Goal: Register for event/course

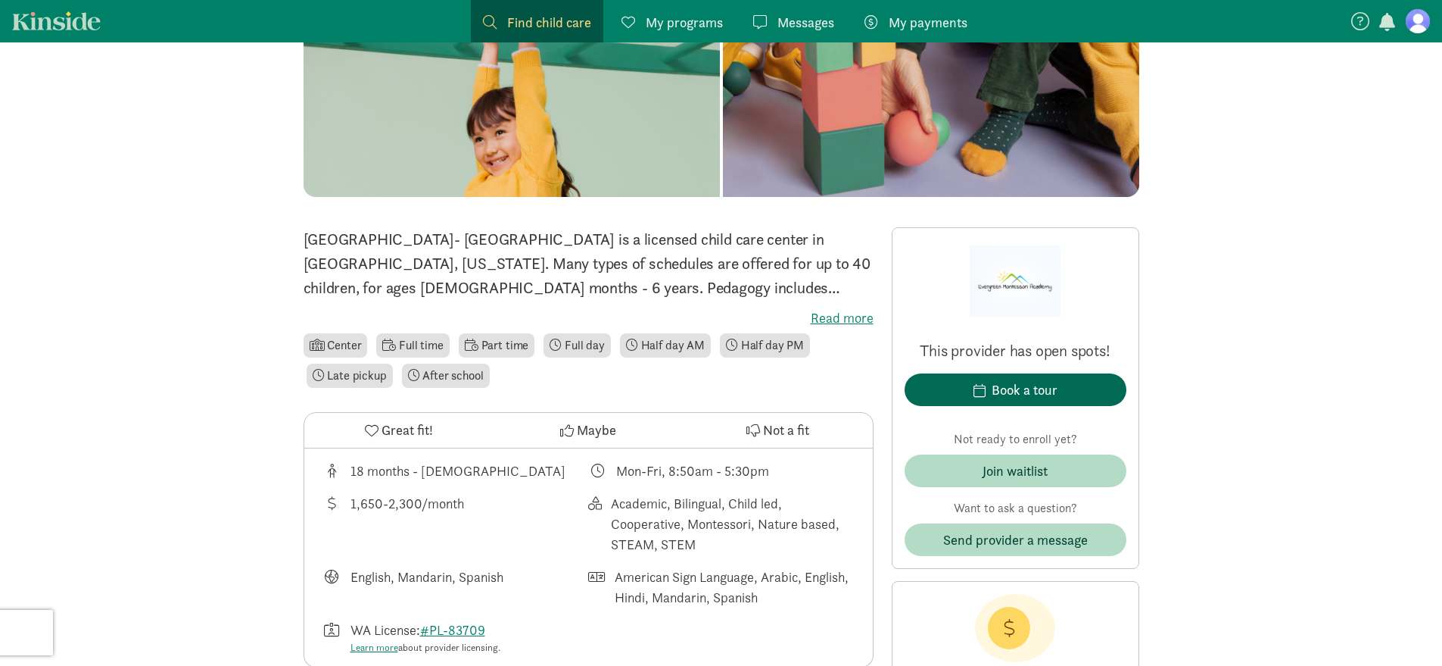
scroll to position [209, 0]
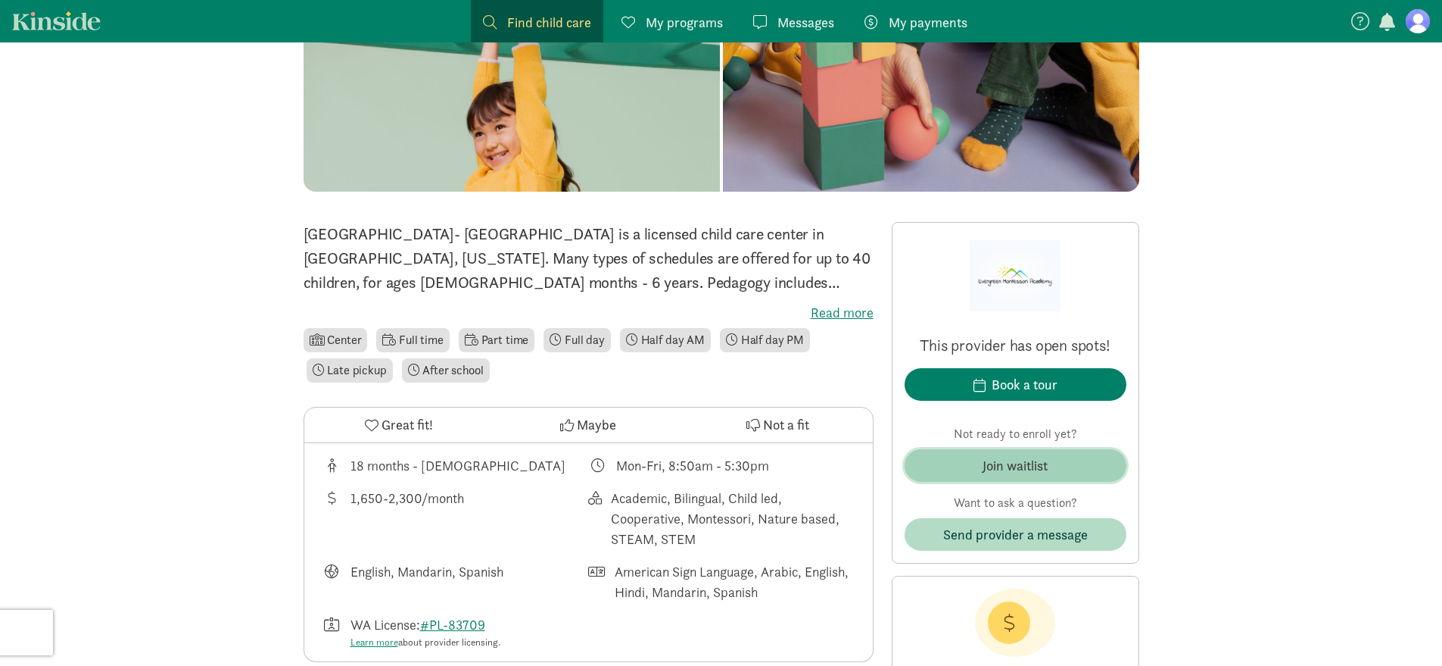
click at [1064, 472] on span "Join waitlist" at bounding box center [1016, 465] width 198 height 20
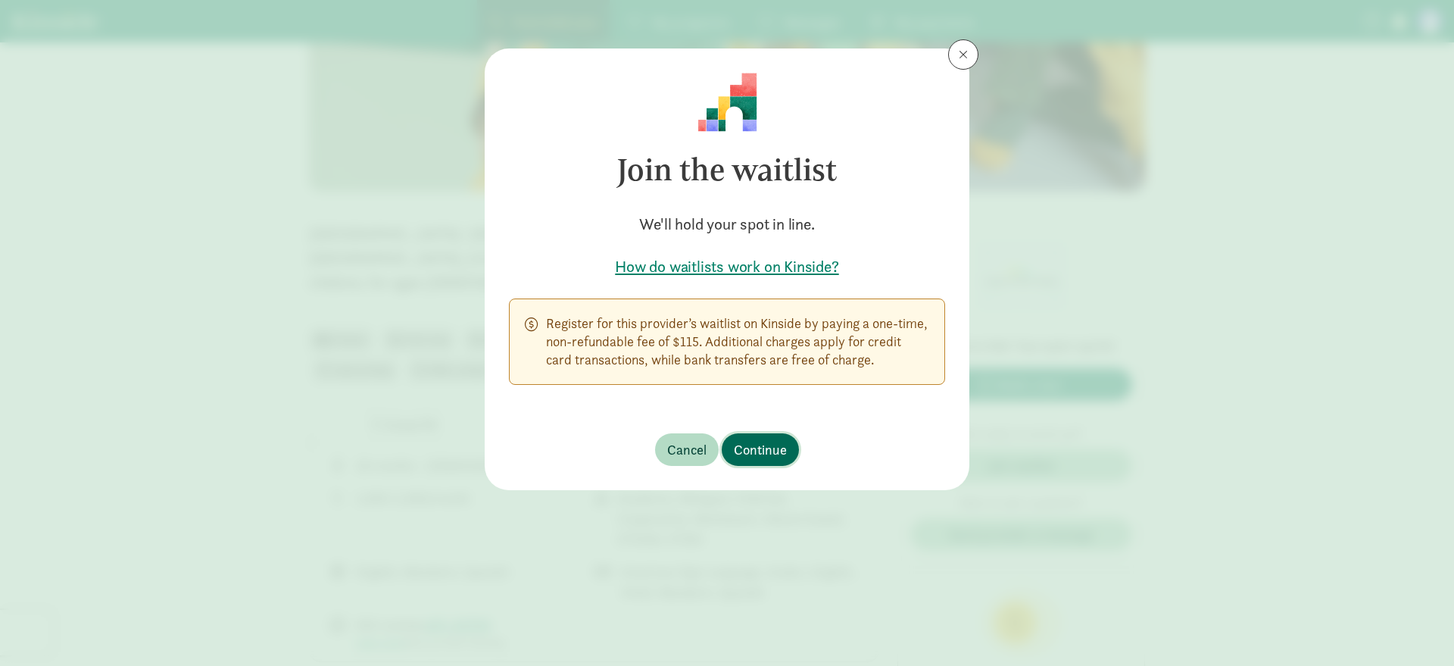
click at [756, 447] on span "Continue" at bounding box center [760, 449] width 53 height 20
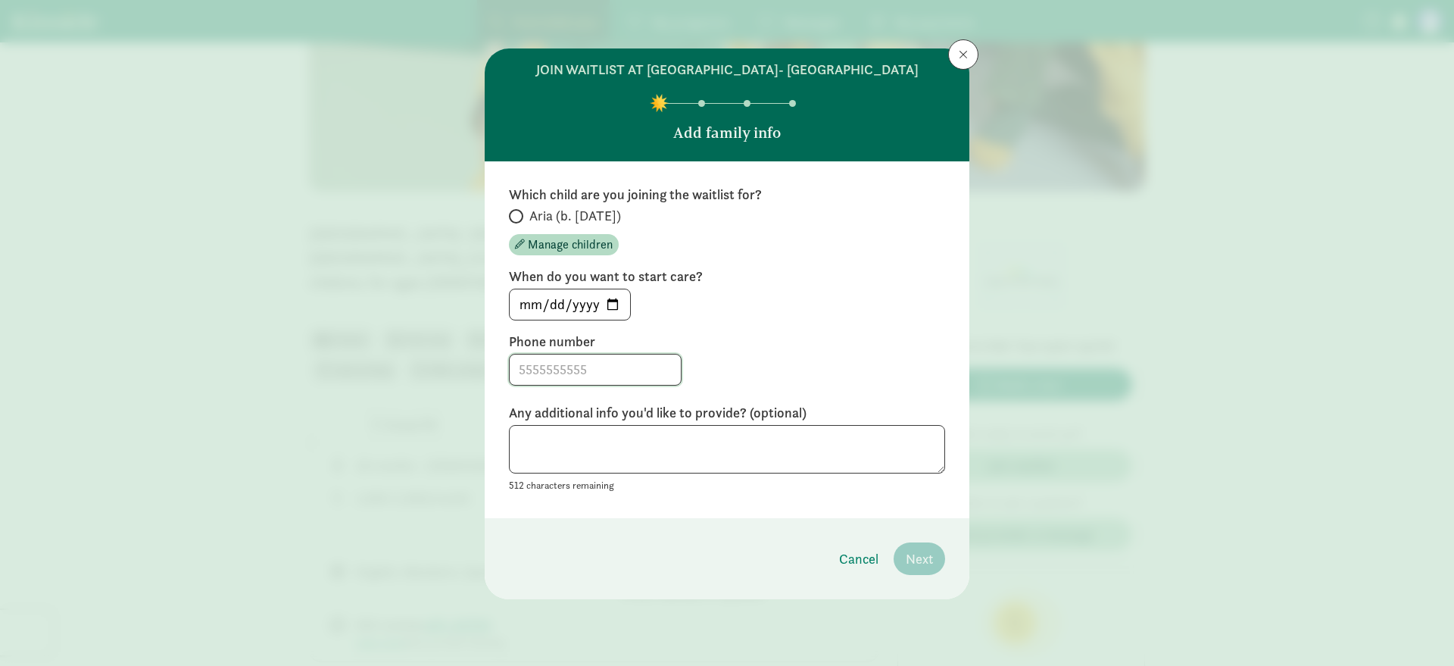
click at [547, 385] on input at bounding box center [595, 369] width 171 height 30
type input "5857322698"
click at [795, 474] on textarea at bounding box center [727, 449] width 436 height 49
click at [514, 221] on input "Aria (b. [DATE])" at bounding box center [514, 216] width 10 height 10
radio input "true"
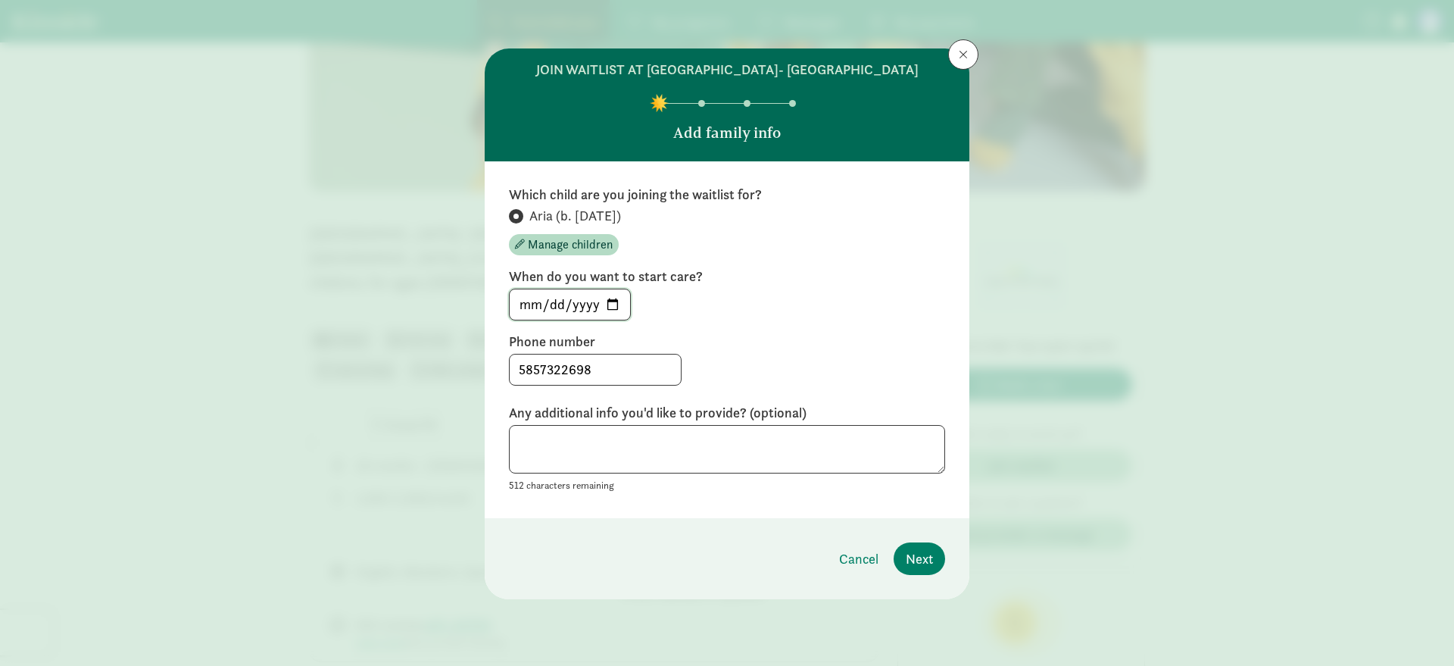
click at [615, 320] on input "[DATE]" at bounding box center [570, 304] width 120 height 30
type input "[DATE]"
click at [831, 465] on textarea at bounding box center [727, 449] width 436 height 49
type textarea "We are interested in English (not bilingual) class. Kindly add us to the waitli…"
click at [921, 569] on span "Next" at bounding box center [919, 558] width 27 height 20
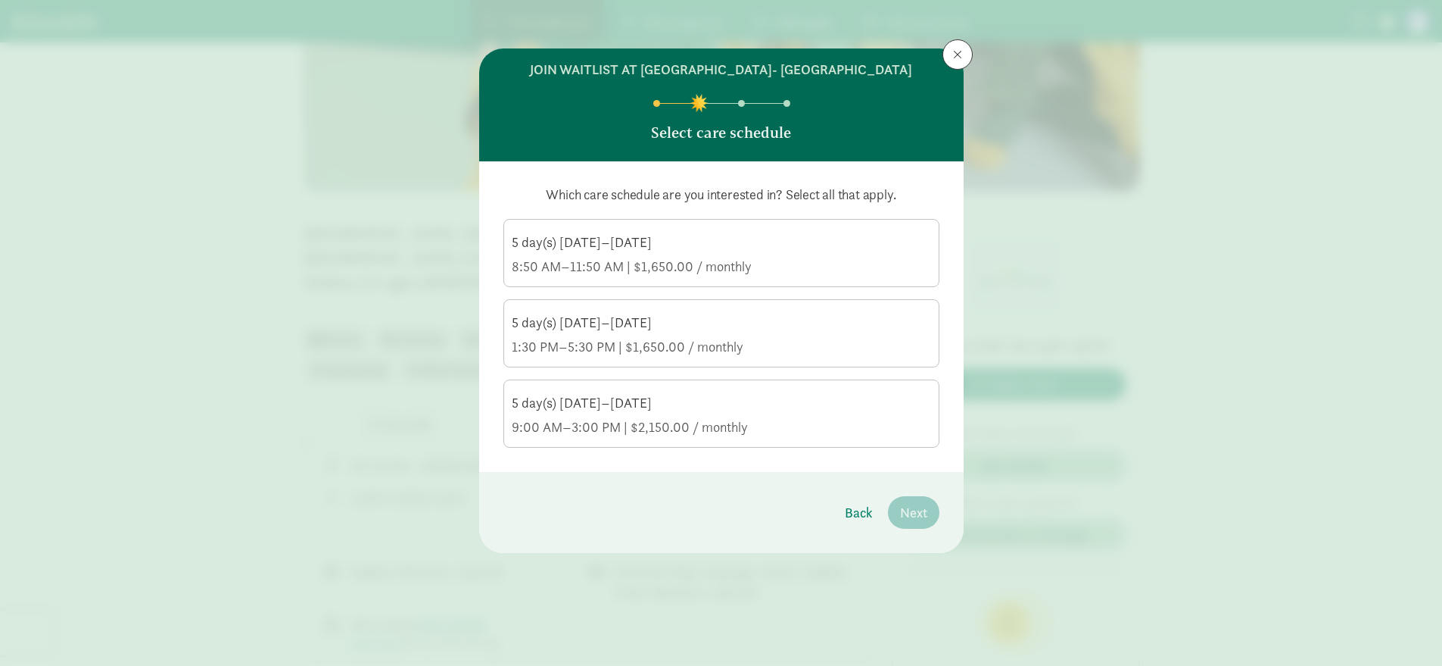
click at [807, 412] on div "5 day(s) [DATE]–[DATE]" at bounding box center [721, 403] width 419 height 18
click at [0, 0] on input "5 day(s) [DATE]–[DATE] 9:00 AM–3:00 PM | $2,150.00 / monthly" at bounding box center [0, 0] width 0 height 0
click at [918, 522] on span "Next" at bounding box center [913, 512] width 27 height 20
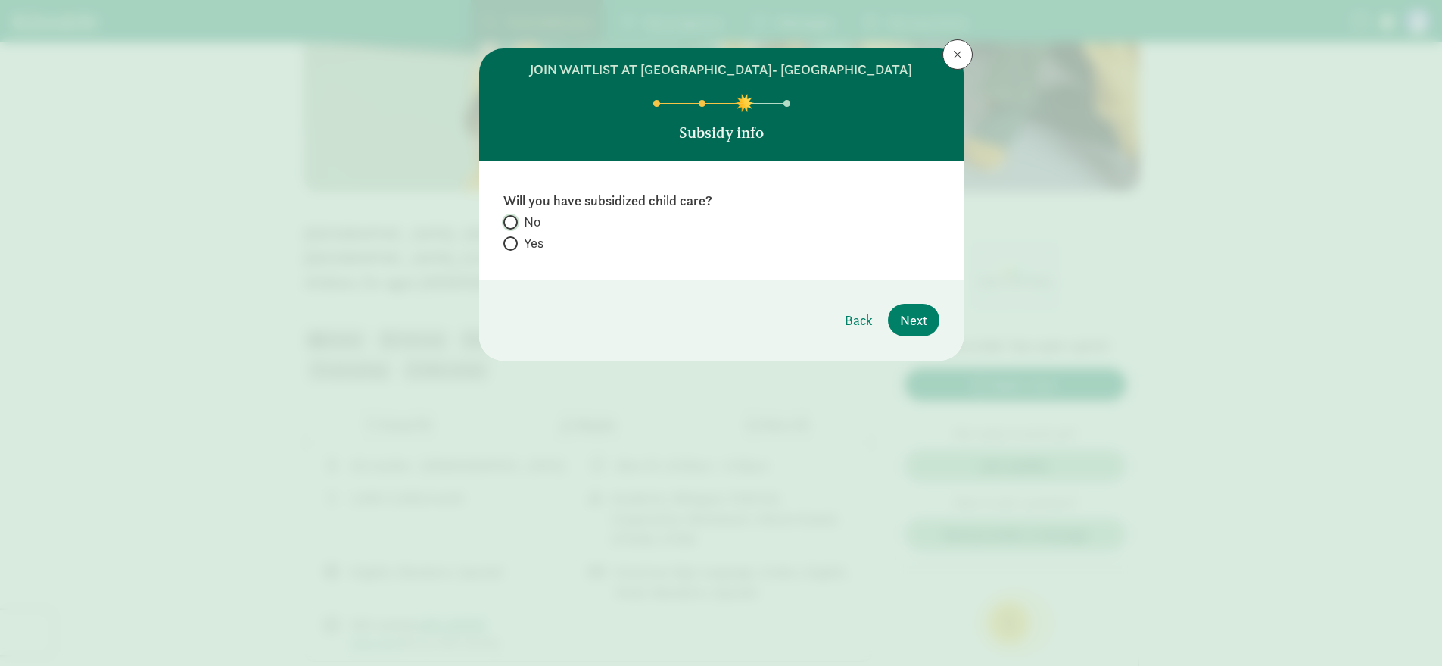
click at [510, 227] on input "No" at bounding box center [508, 222] width 10 height 10
radio input "true"
click at [911, 330] on span "Next" at bounding box center [913, 320] width 27 height 20
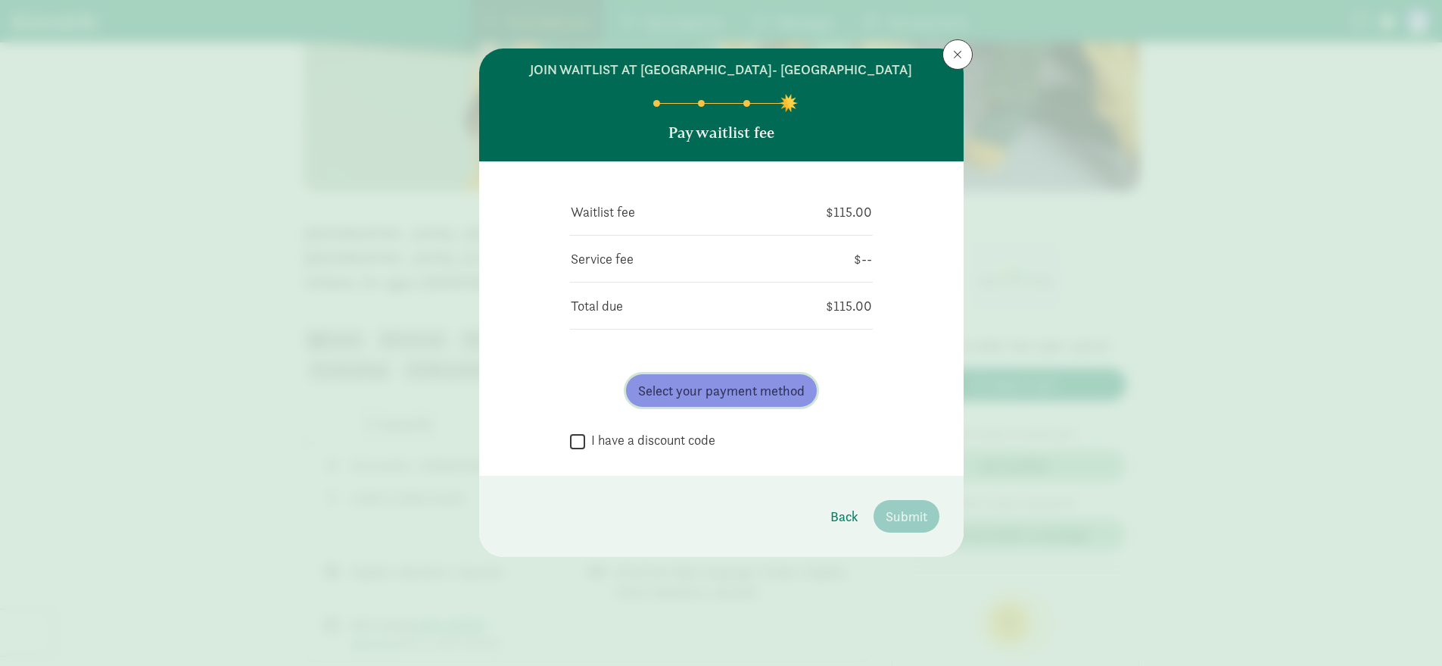
click at [689, 401] on span "Select your payment method" at bounding box center [721, 390] width 167 height 20
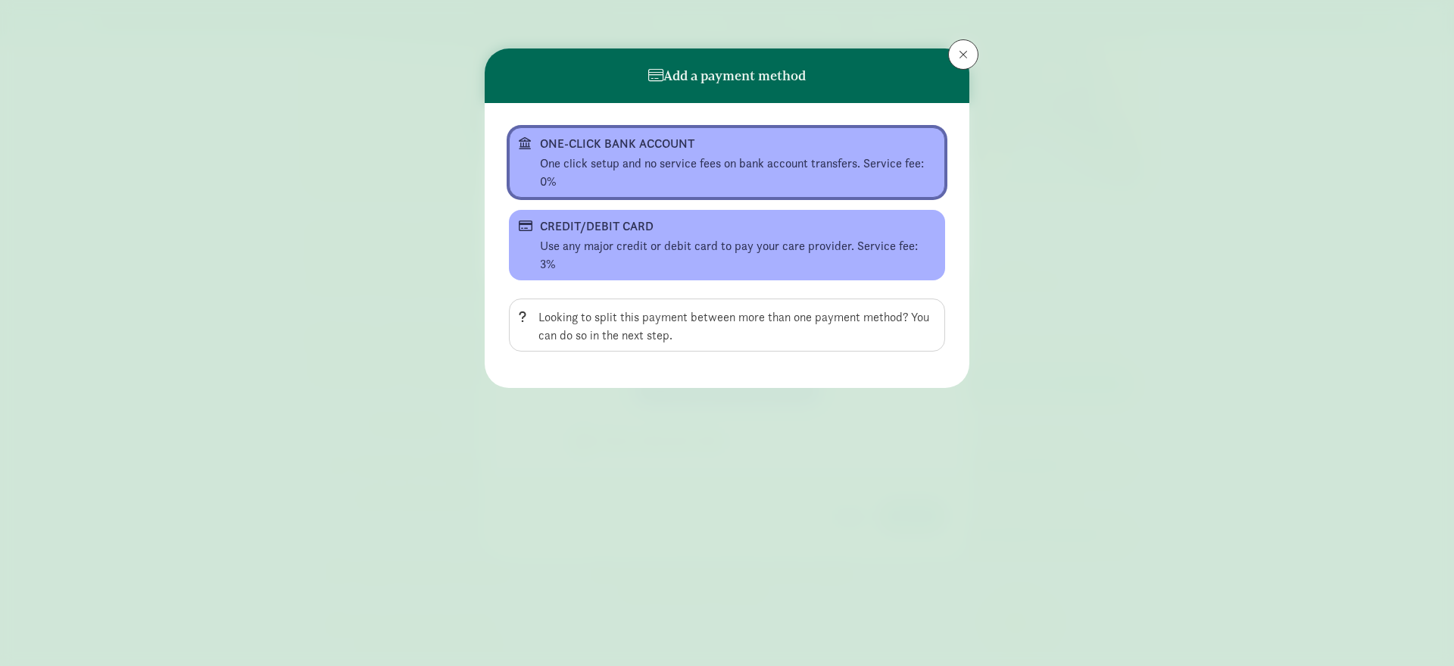
click at [685, 189] on div "One click setup and no service fees on bank account transfers. Service fee: 0%" at bounding box center [737, 172] width 395 height 36
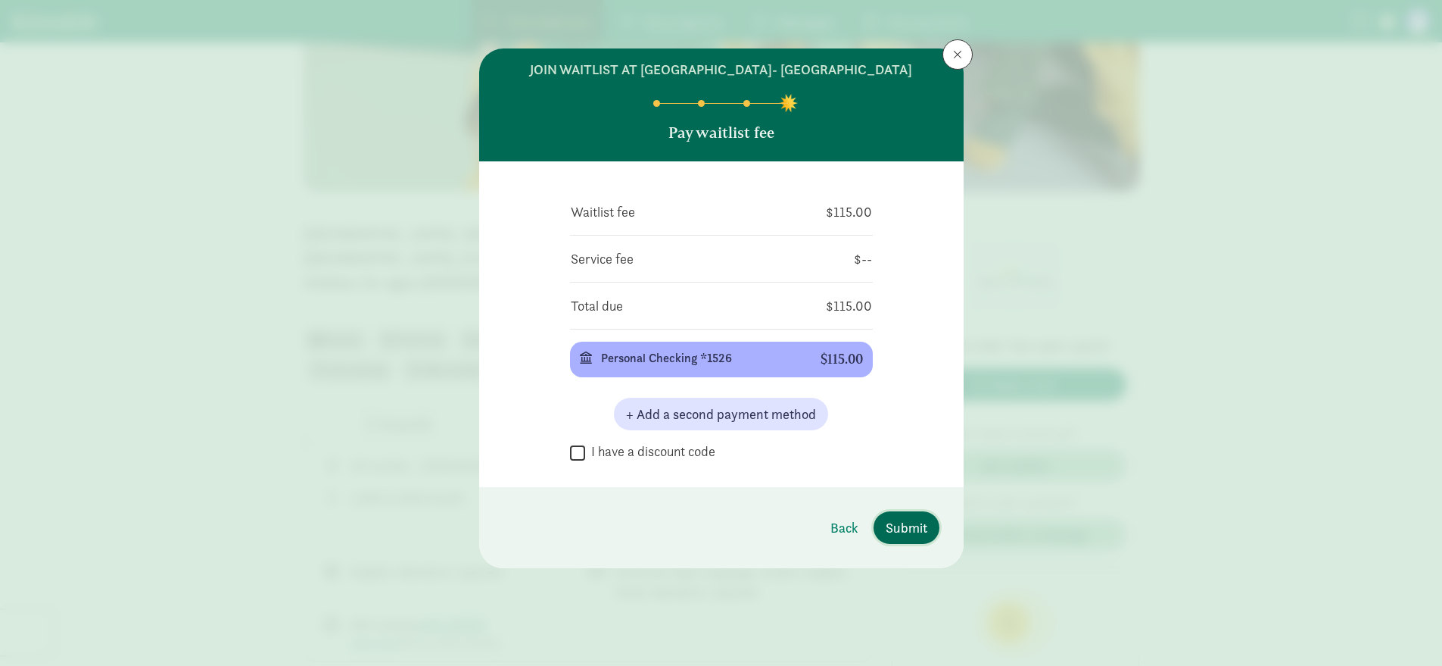
click at [910, 538] on span "Submit" at bounding box center [907, 527] width 42 height 20
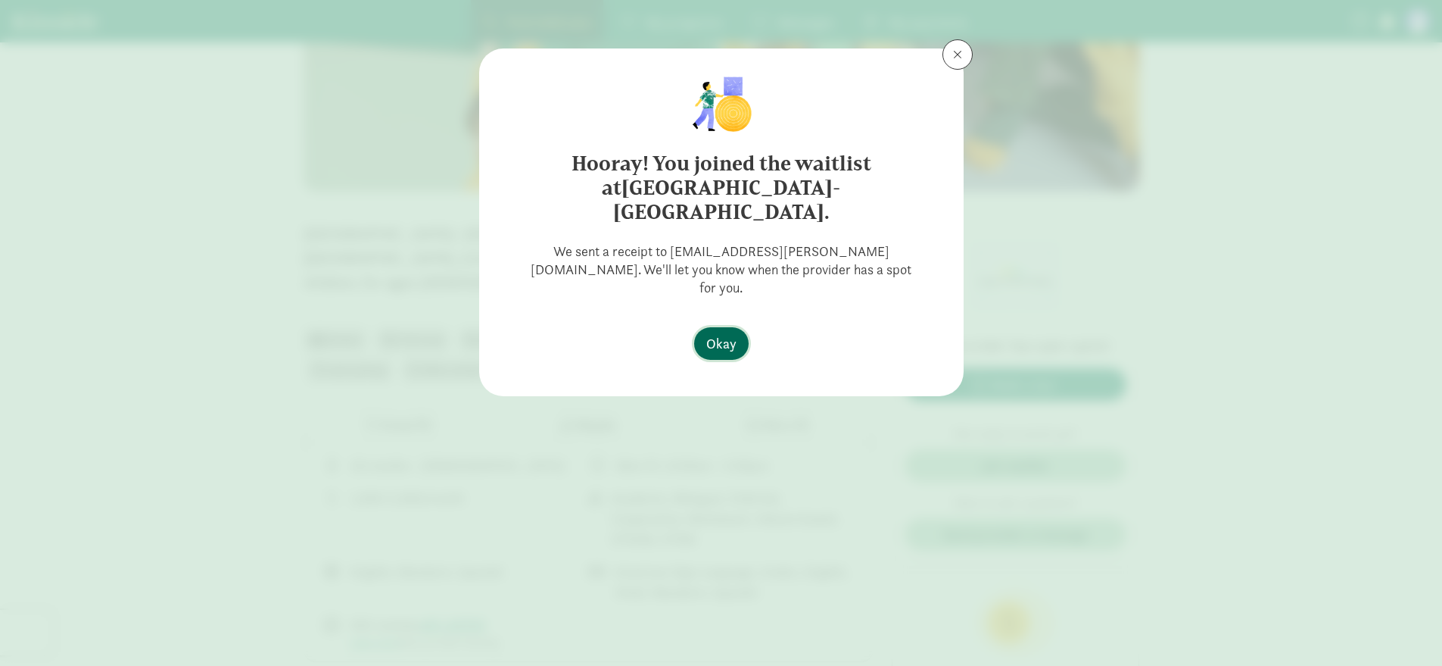
click at [727, 333] on span "Okay" at bounding box center [721, 343] width 30 height 20
click at [726, 333] on span "Okay" at bounding box center [721, 343] width 30 height 20
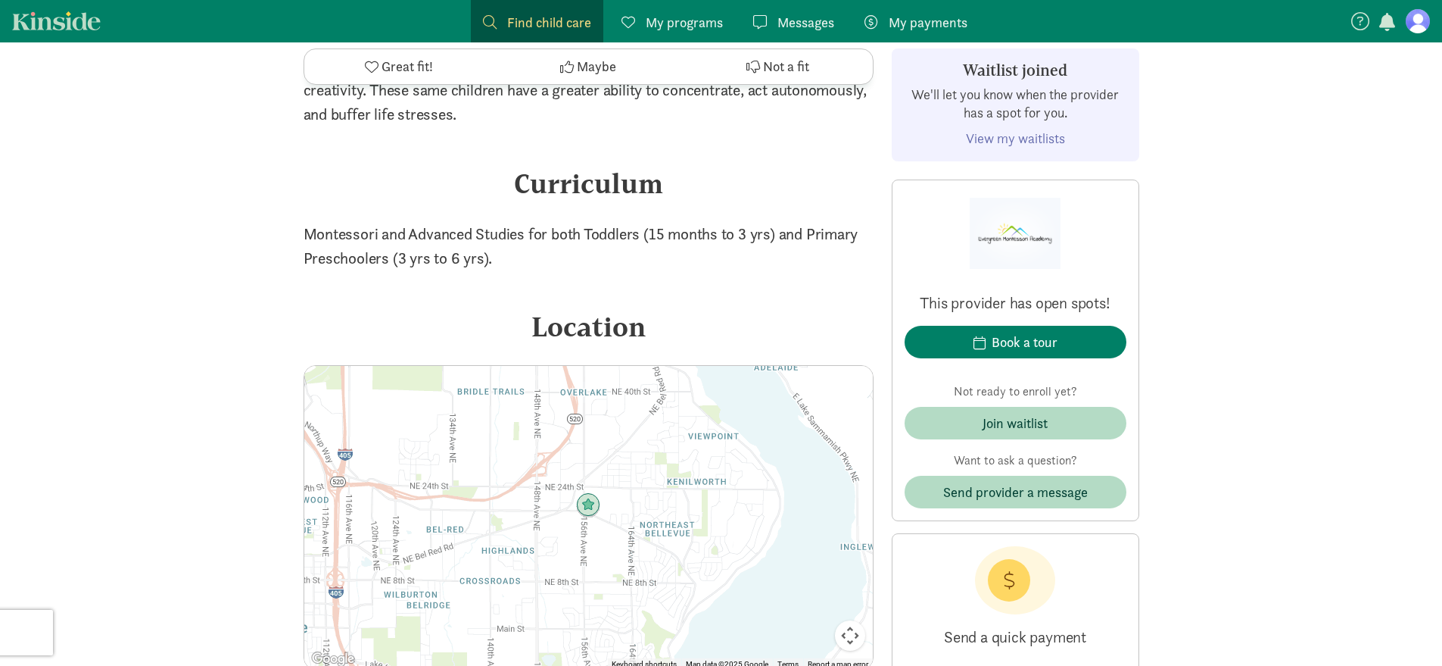
scroll to position [2410, 0]
